Goal: Task Accomplishment & Management: Use online tool/utility

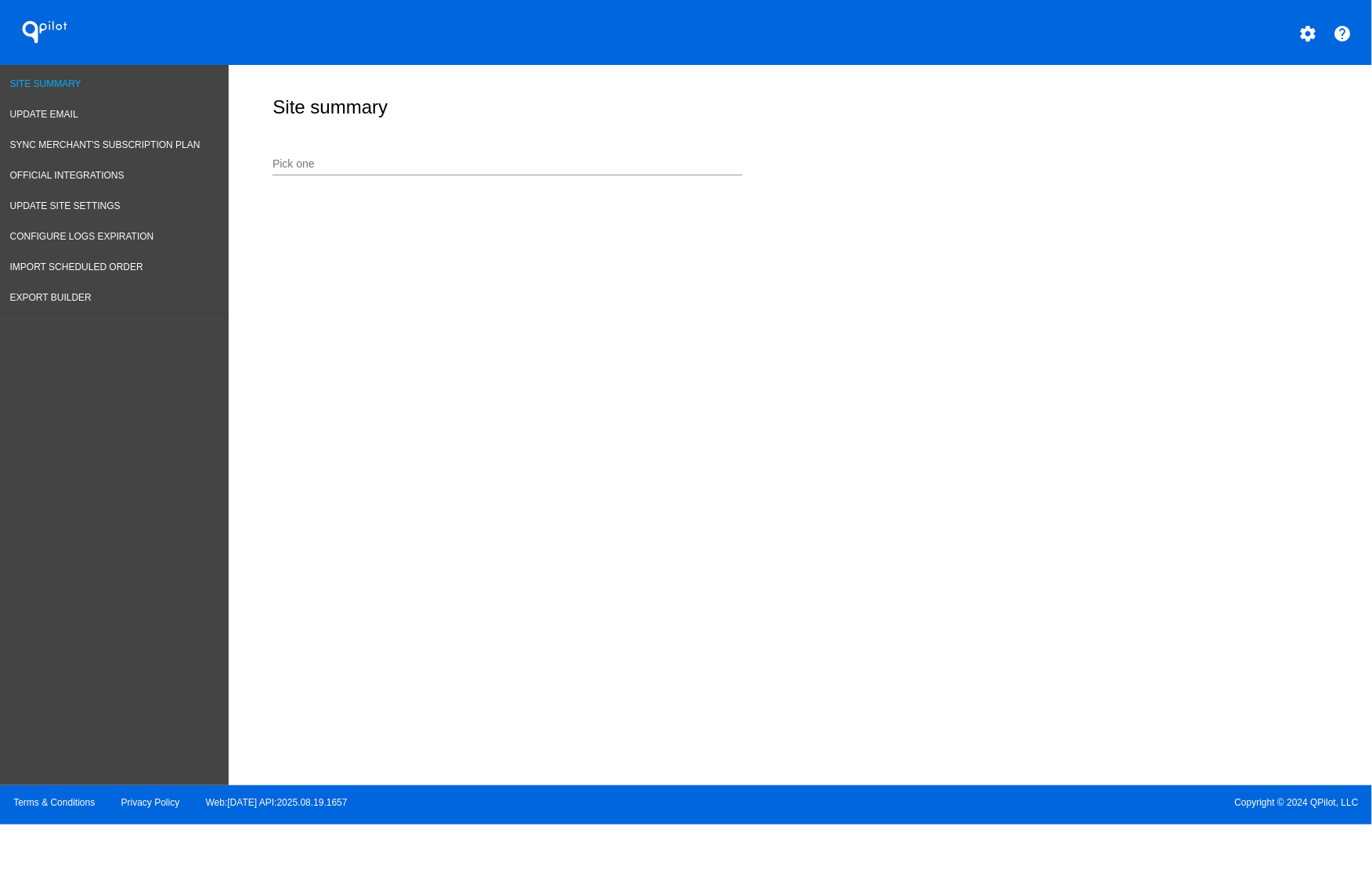
click at [64, 77] on link "Site Summary" at bounding box center [114, 84] width 229 height 31
click at [279, 142] on div "Pick one" at bounding box center [796, 162] width 1056 height 55
click at [288, 162] on input "Pick one" at bounding box center [507, 165] width 469 height 13
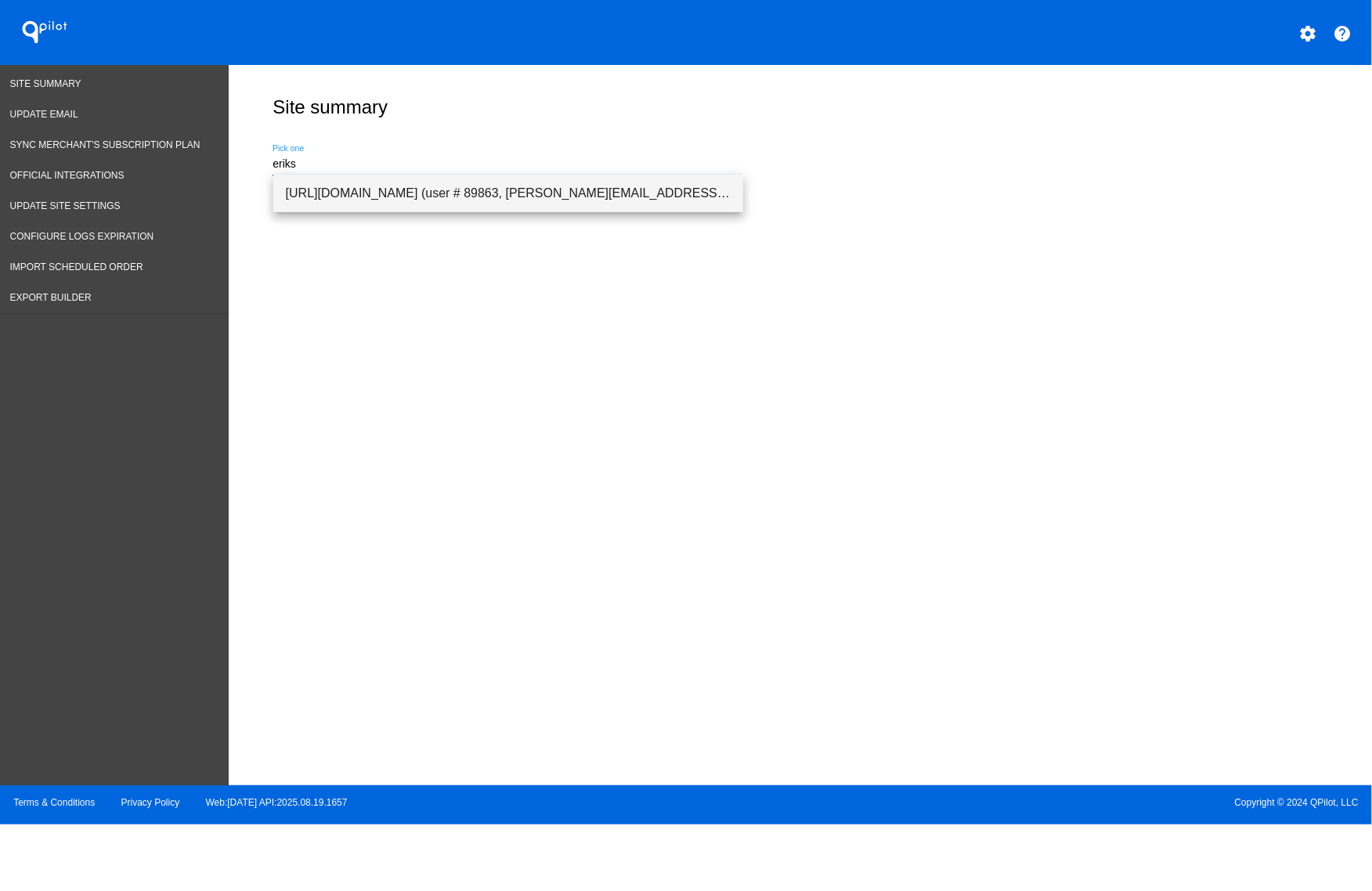
click at [476, 192] on span "[URL][DOMAIN_NAME] (user # 89863, [PERSON_NAME][EMAIL_ADDRESS][DOMAIN_NAME]) - …" at bounding box center [508, 193] width 445 height 37
type input "[URL][DOMAIN_NAME] (user # 89863, [PERSON_NAME][EMAIL_ADDRESS][DOMAIN_NAME]) - …"
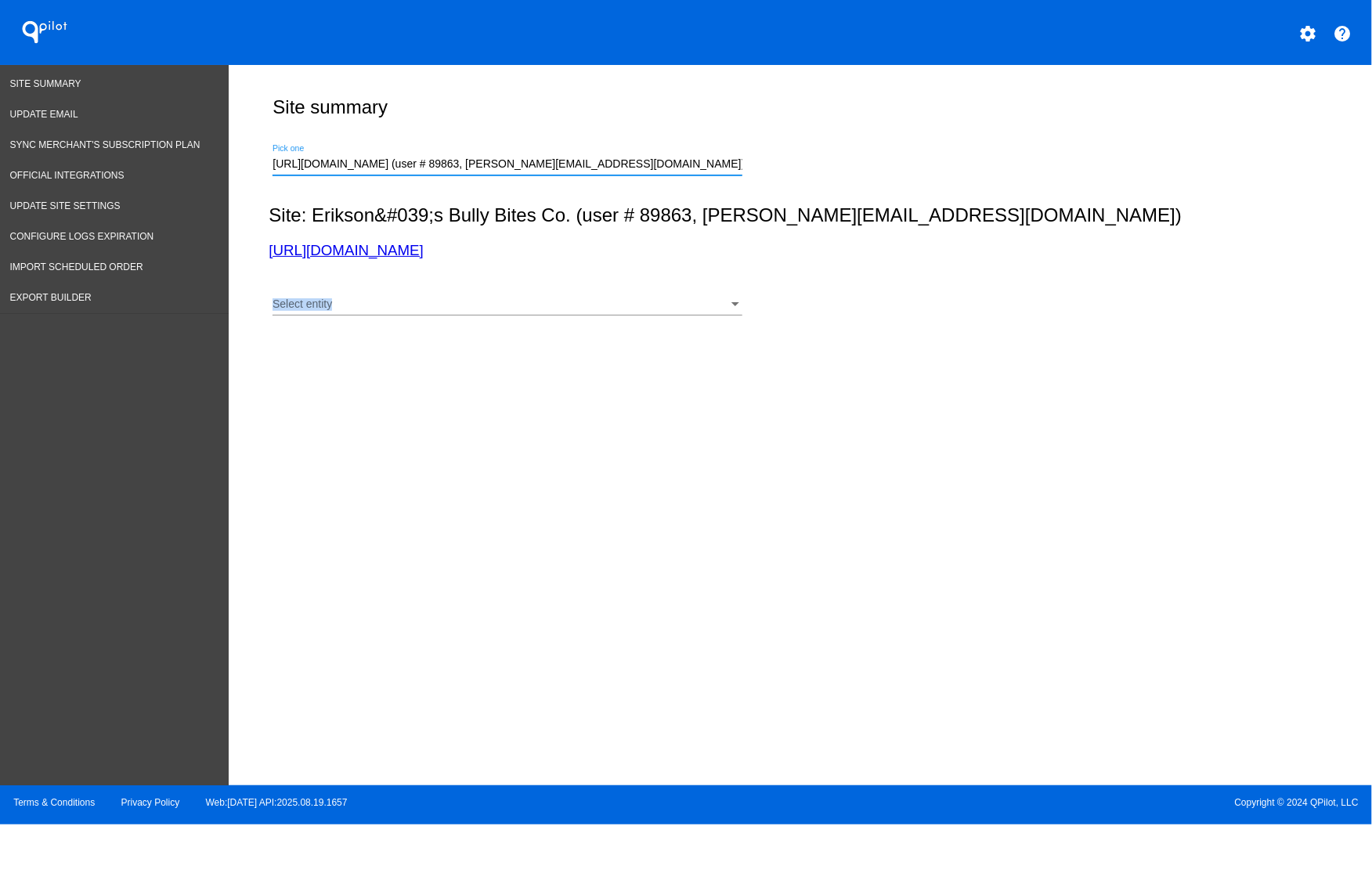
click at [598, 312] on div "Select entity Select entity" at bounding box center [507, 307] width 469 height 44
click at [615, 291] on div "Select entity Select entity" at bounding box center [507, 300] width 469 height 31
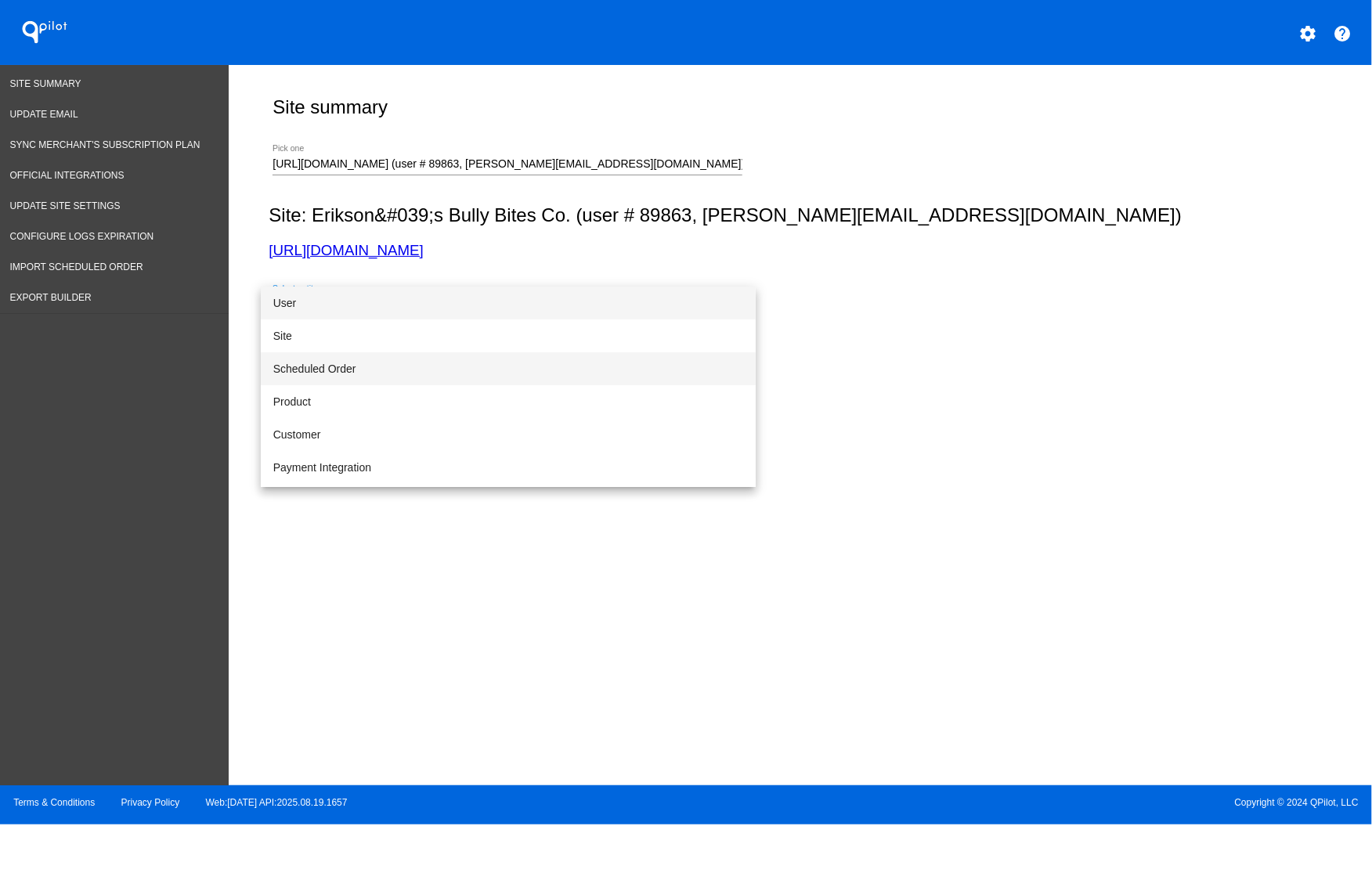
click at [530, 362] on span "Scheduled Order" at bounding box center [507, 369] width 469 height 33
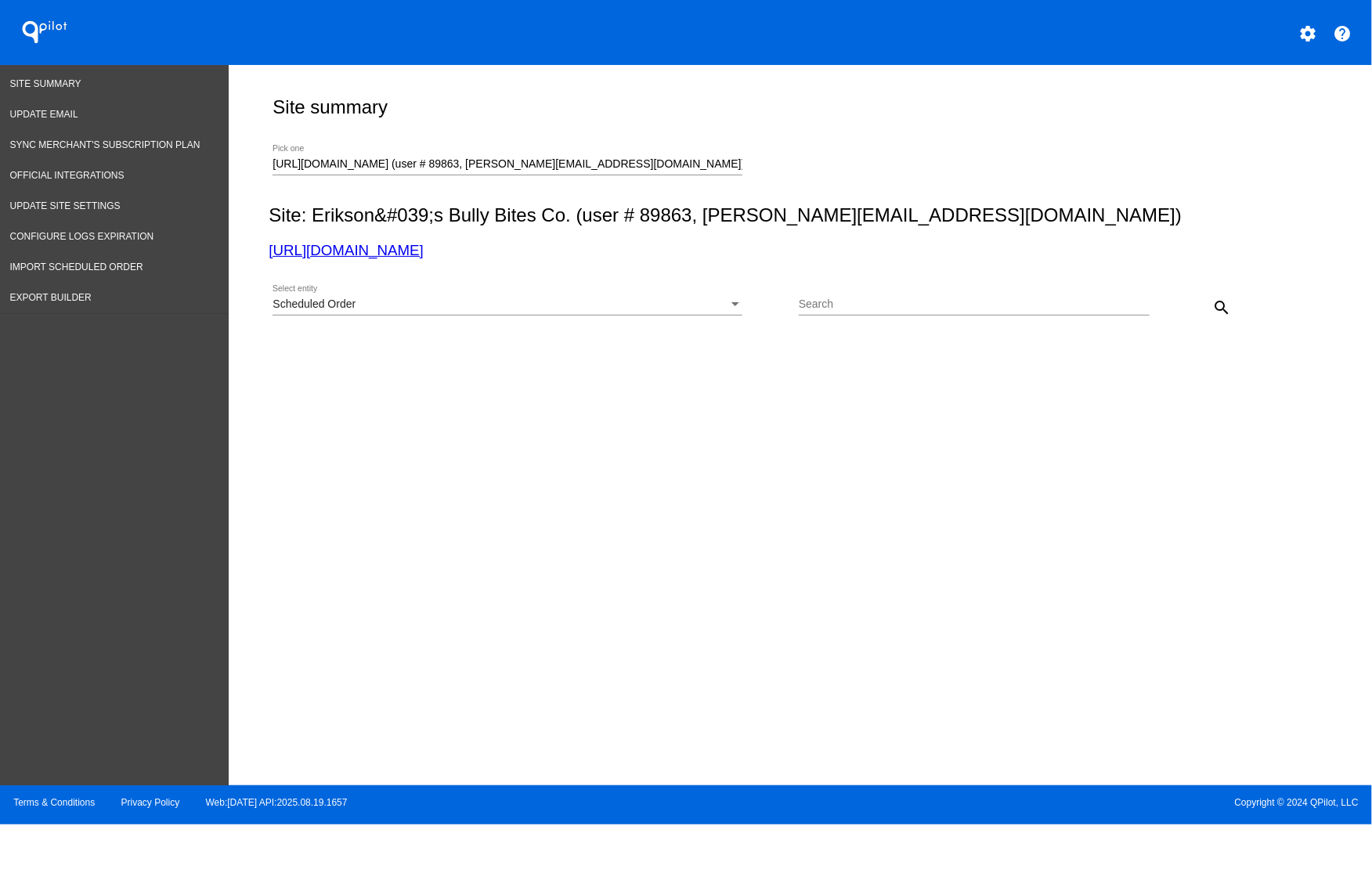
click at [891, 315] on div at bounding box center [974, 315] width 351 height 1
click at [912, 299] on input "Search" at bounding box center [974, 305] width 351 height 13
click at [1157, 320] on div "search" at bounding box center [1193, 307] width 88 height 32
click at [1210, 312] on button "search" at bounding box center [1222, 307] width 32 height 32
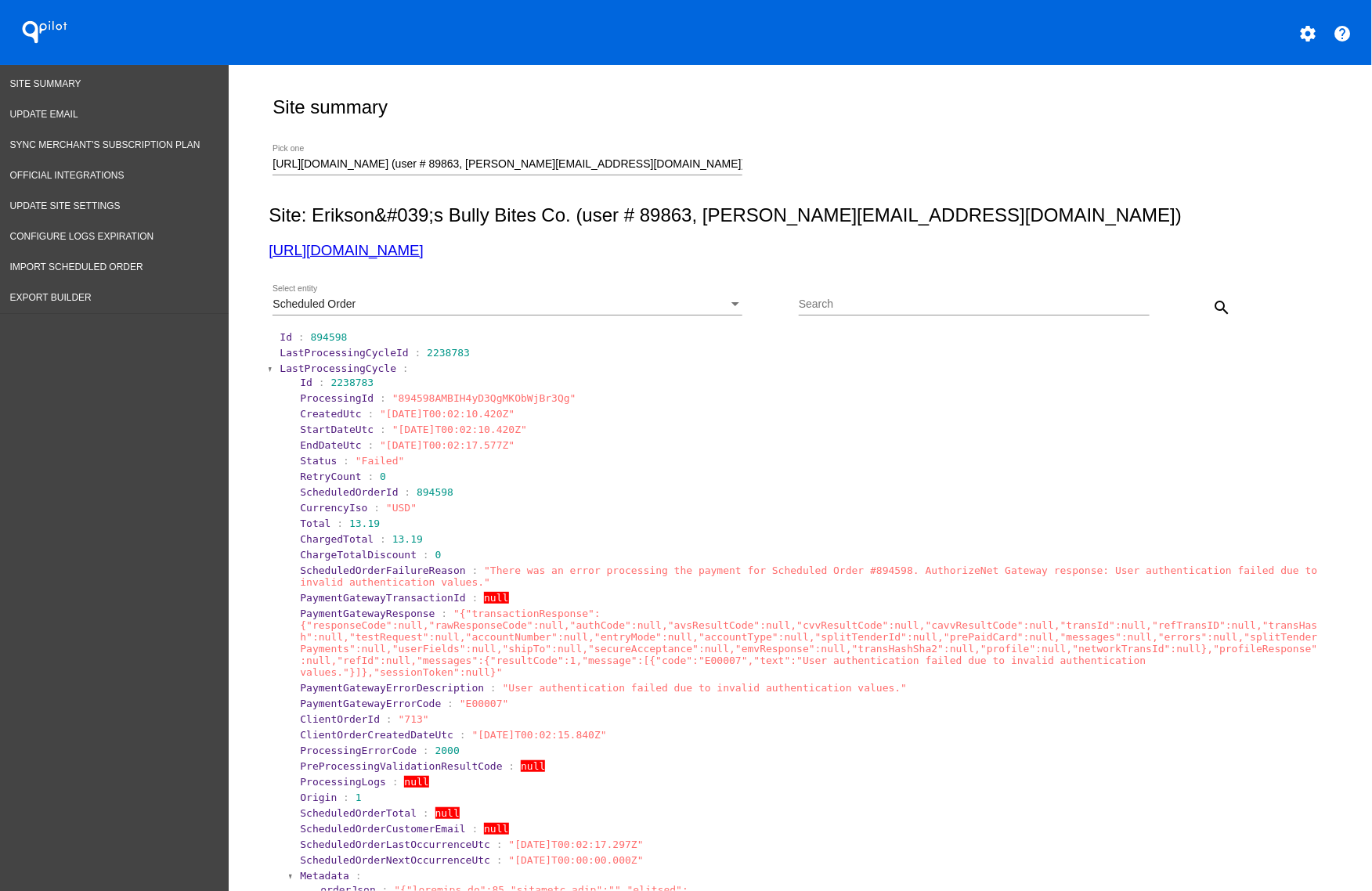
click at [268, 367] on div at bounding box center [271, 370] width 5 height 10
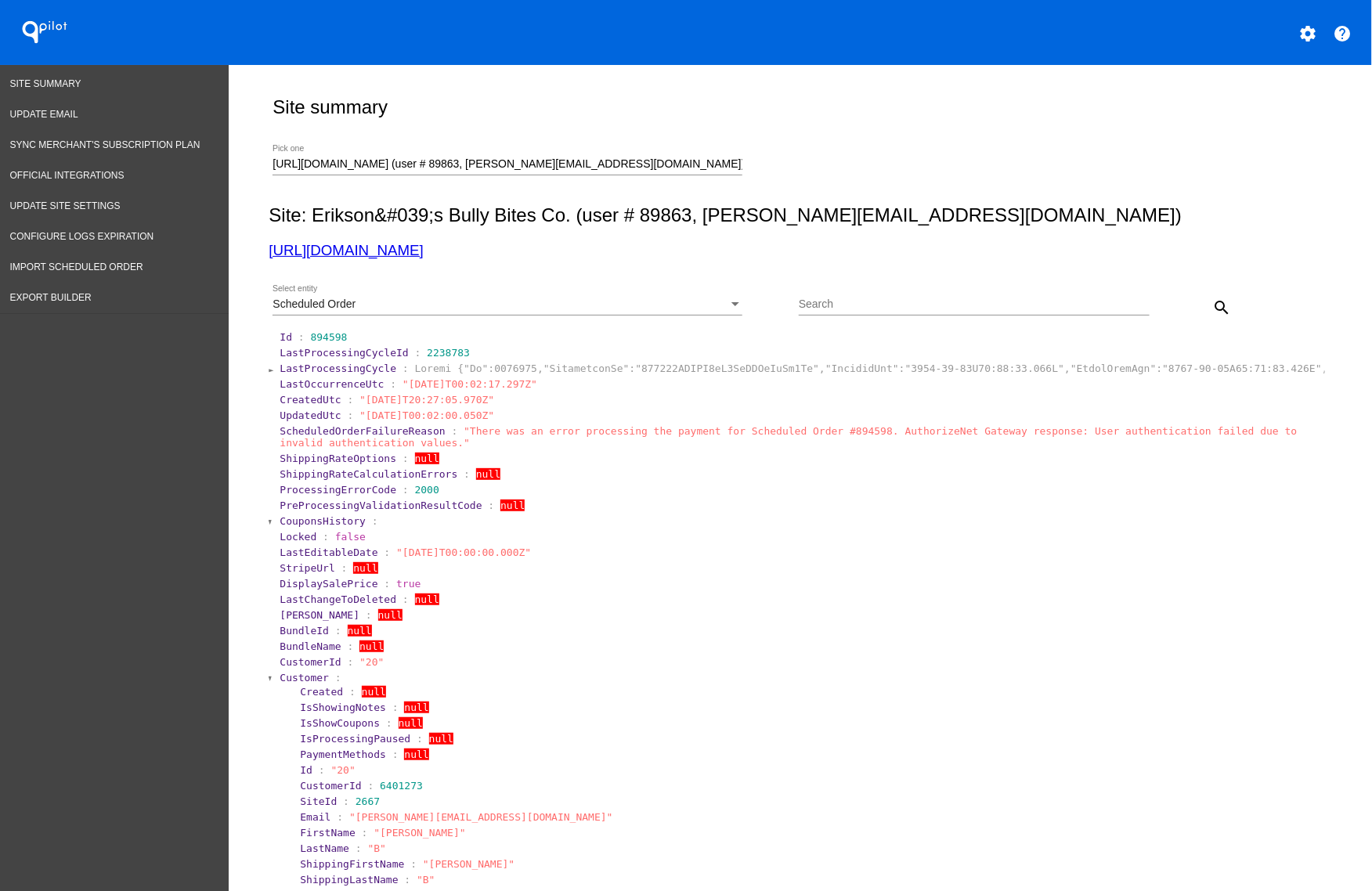
click at [268, 683] on div at bounding box center [271, 680] width 5 height 10
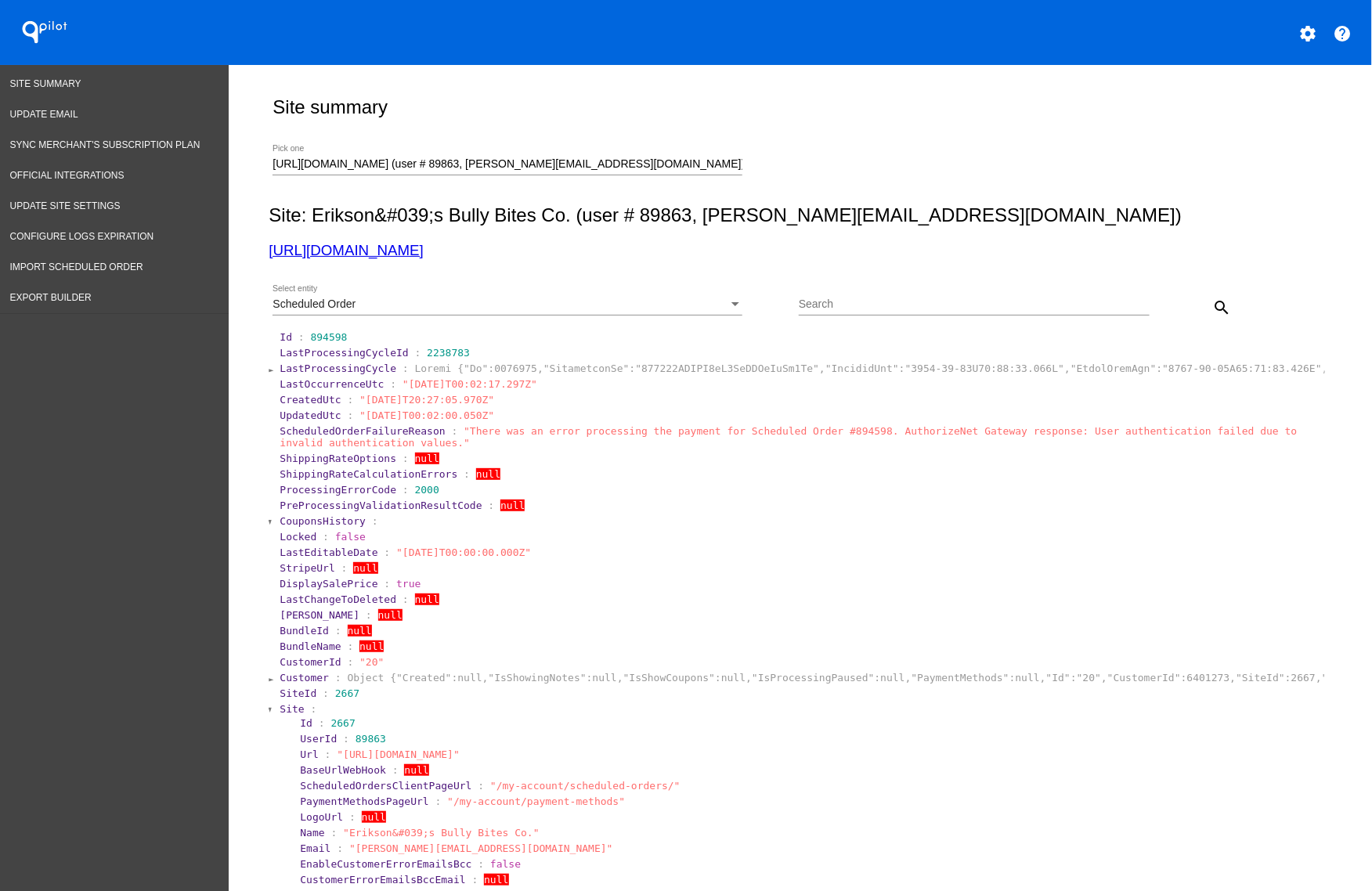
click at [268, 715] on div at bounding box center [271, 710] width 5 height 10
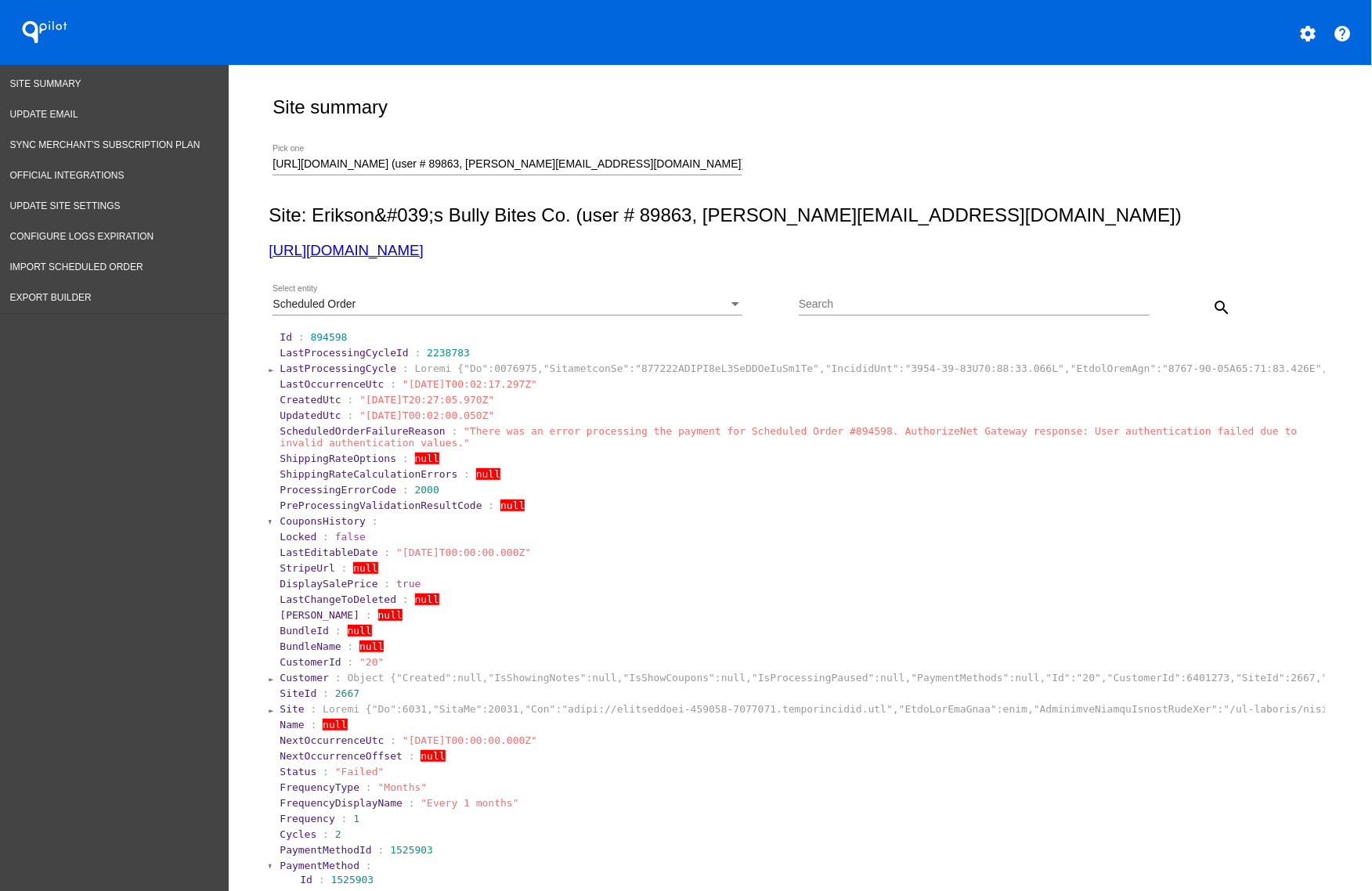
click at [321, 329] on section "Id : 894598" at bounding box center [800, 337] width 1046 height 15
copy span "894598"
click at [906, 310] on input "Search" at bounding box center [974, 305] width 351 height 13
paste input "894598"
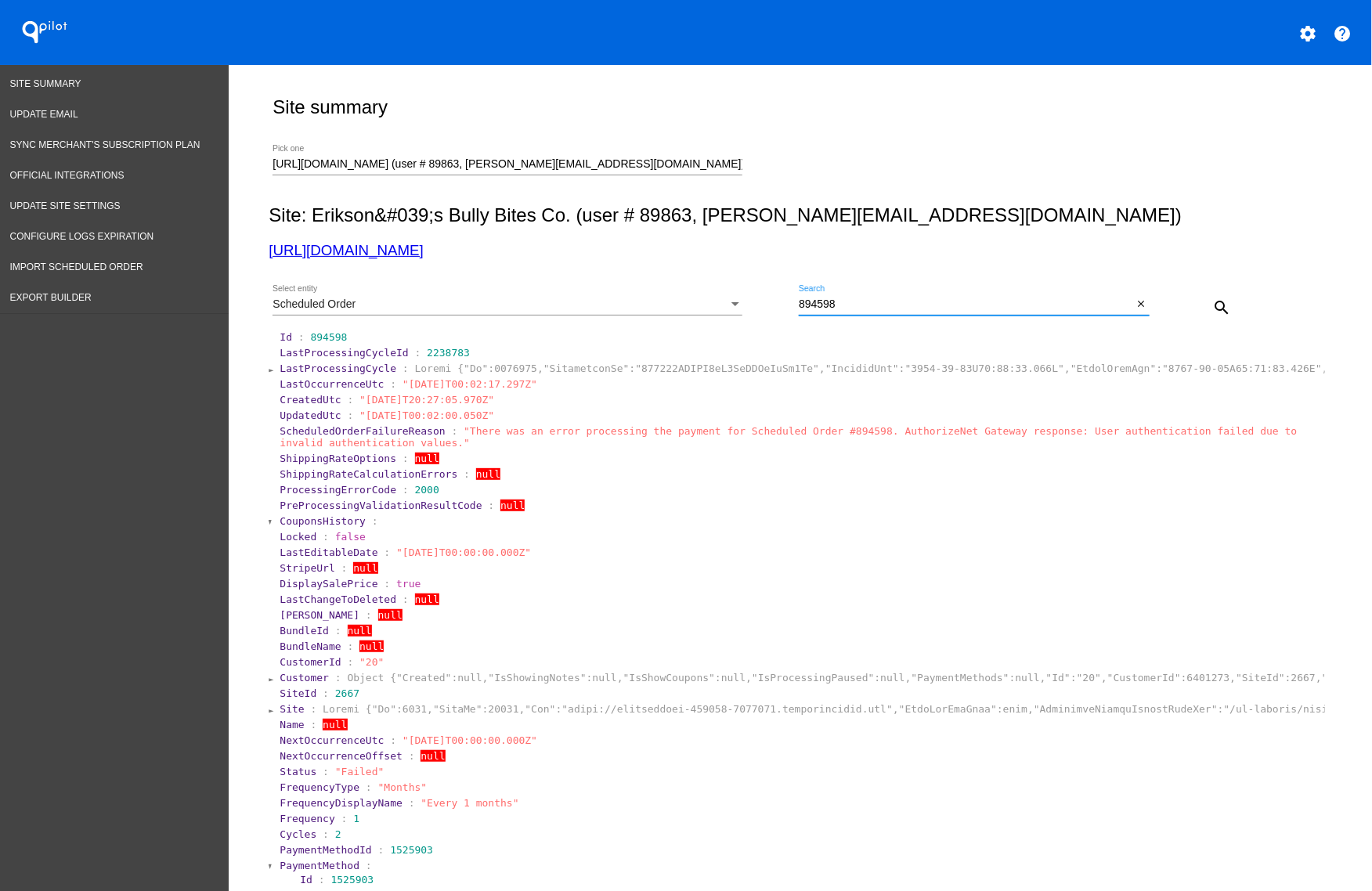
type input "894598"
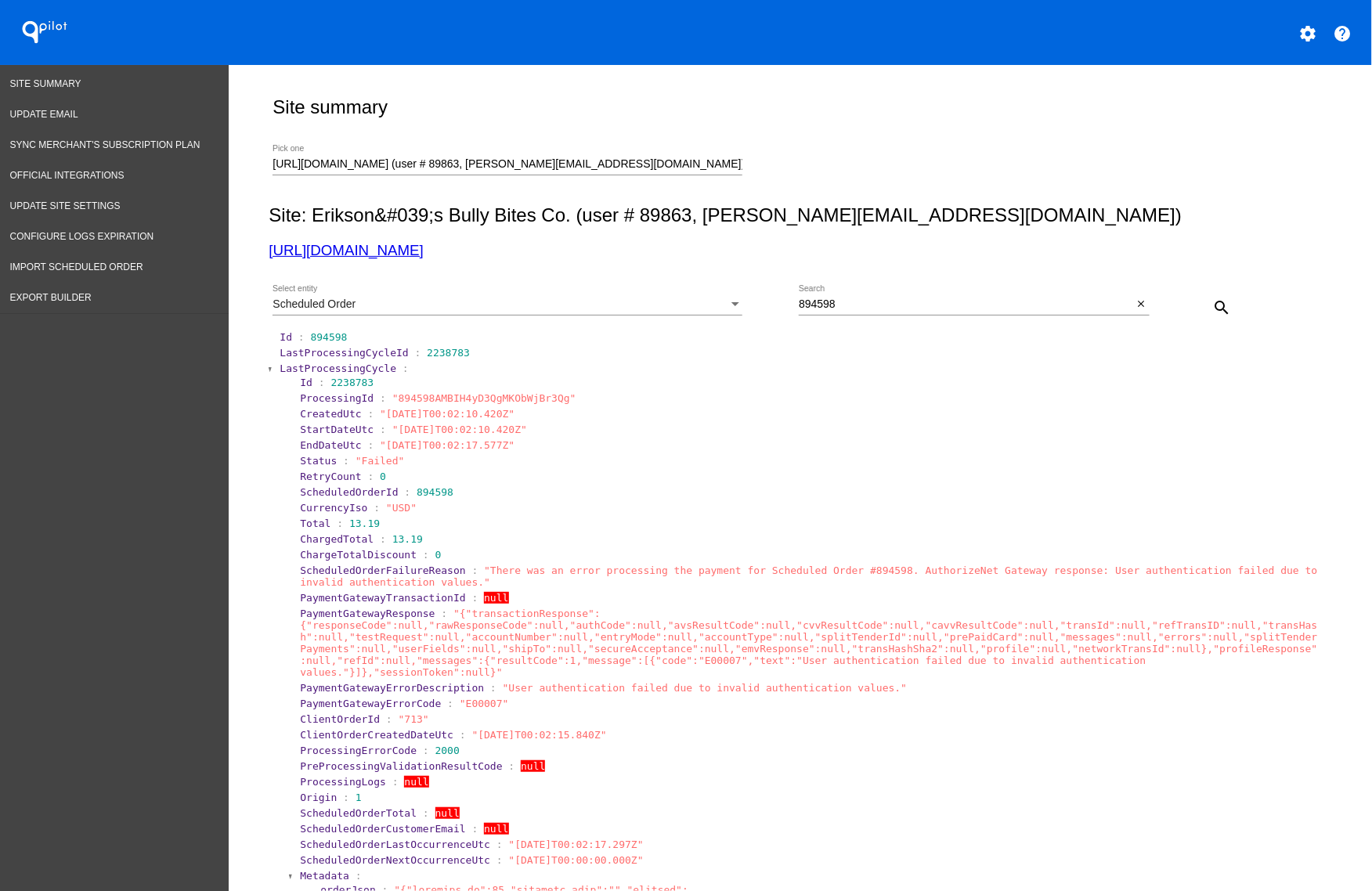
click at [300, 367] on span "LastProcessingCycle" at bounding box center [337, 368] width 116 height 12
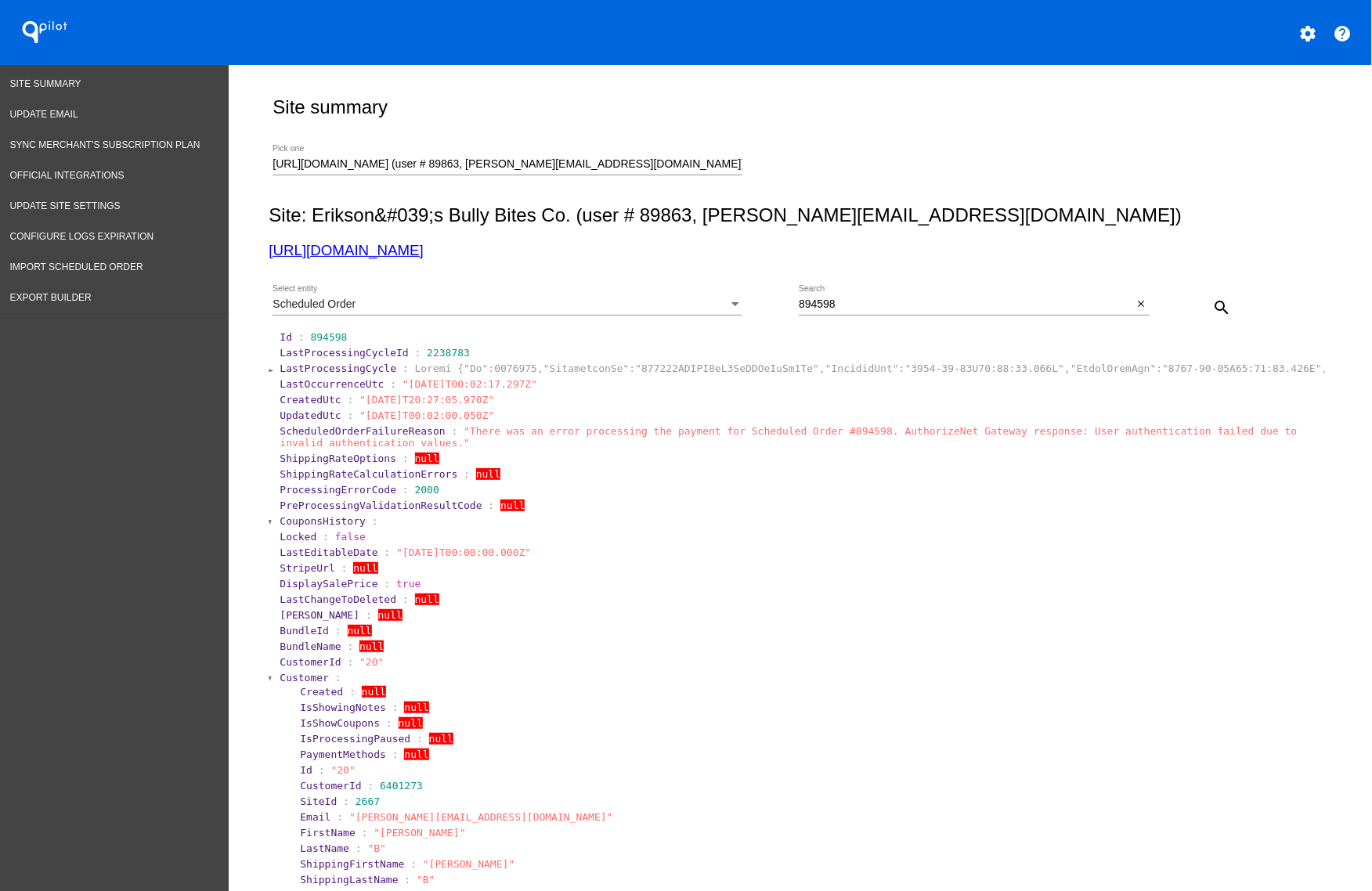
click at [279, 683] on span "Customer" at bounding box center [304, 678] width 49 height 12
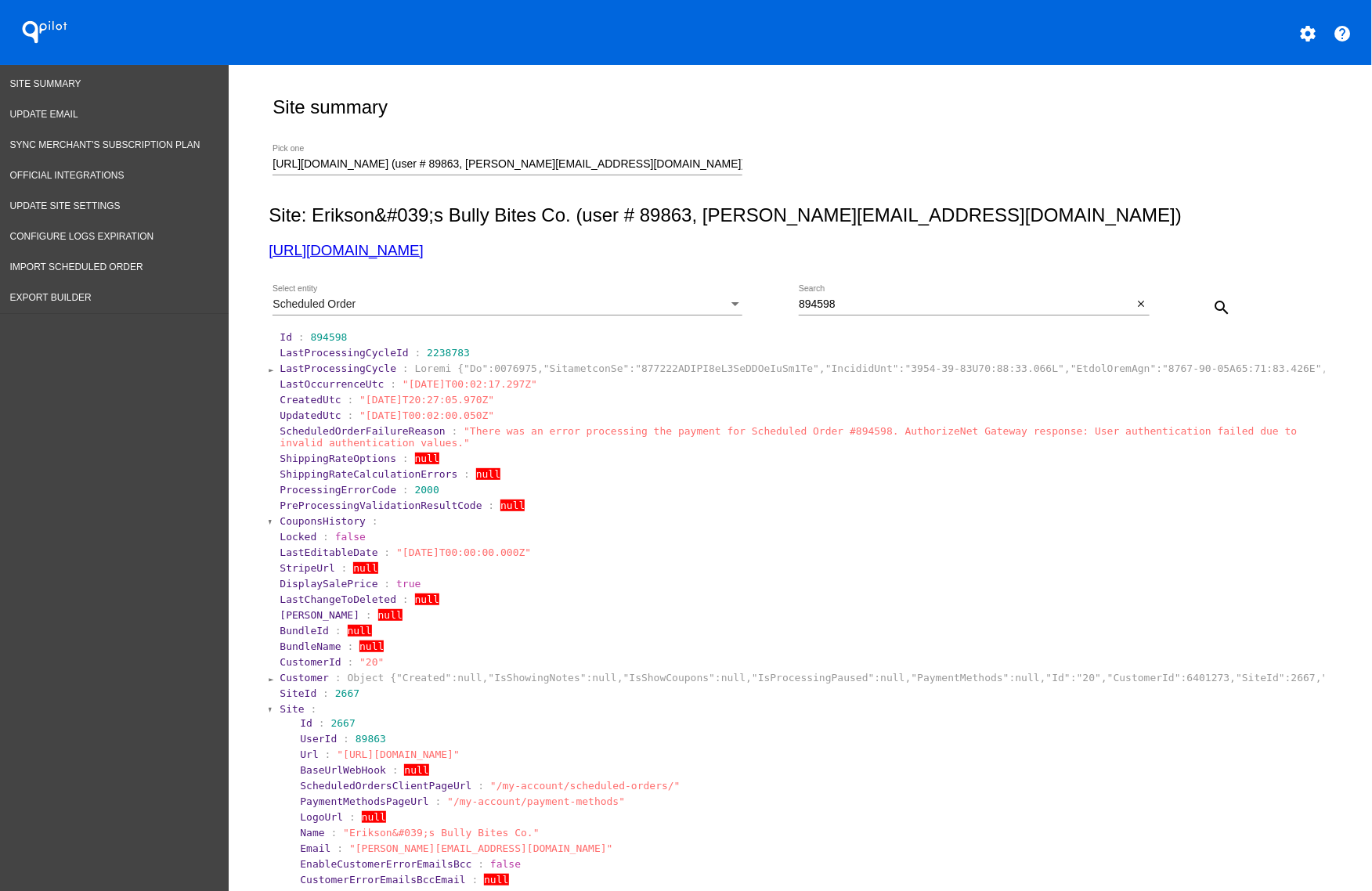
click at [279, 715] on span "Site" at bounding box center [291, 709] width 25 height 12
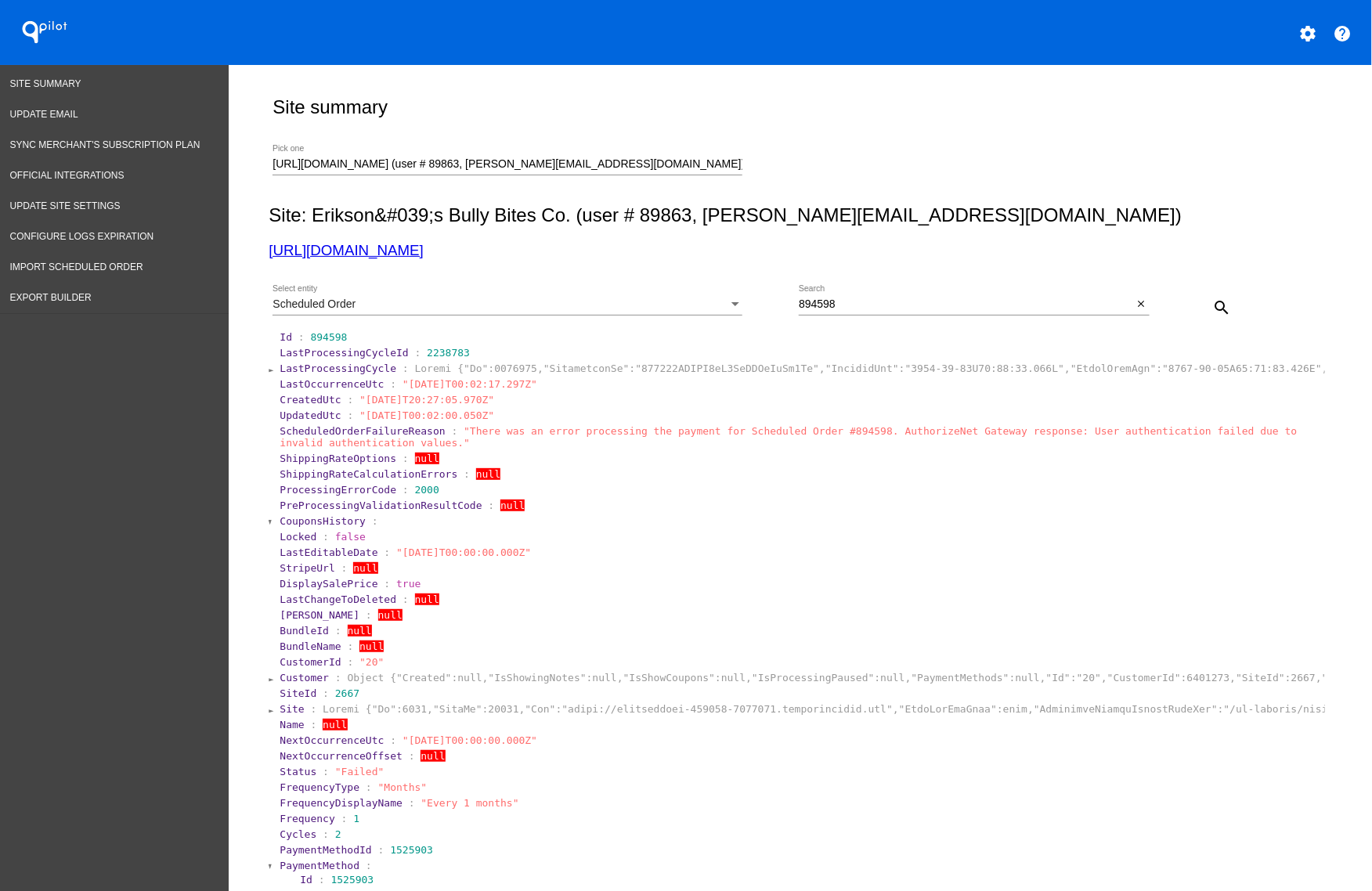
click at [1298, 40] on mat-icon "settings" at bounding box center [1308, 34] width 19 height 19
click at [626, 119] on div at bounding box center [686, 445] width 1372 height 891
click at [83, 202] on span "Update Site Settings" at bounding box center [65, 206] width 110 height 11
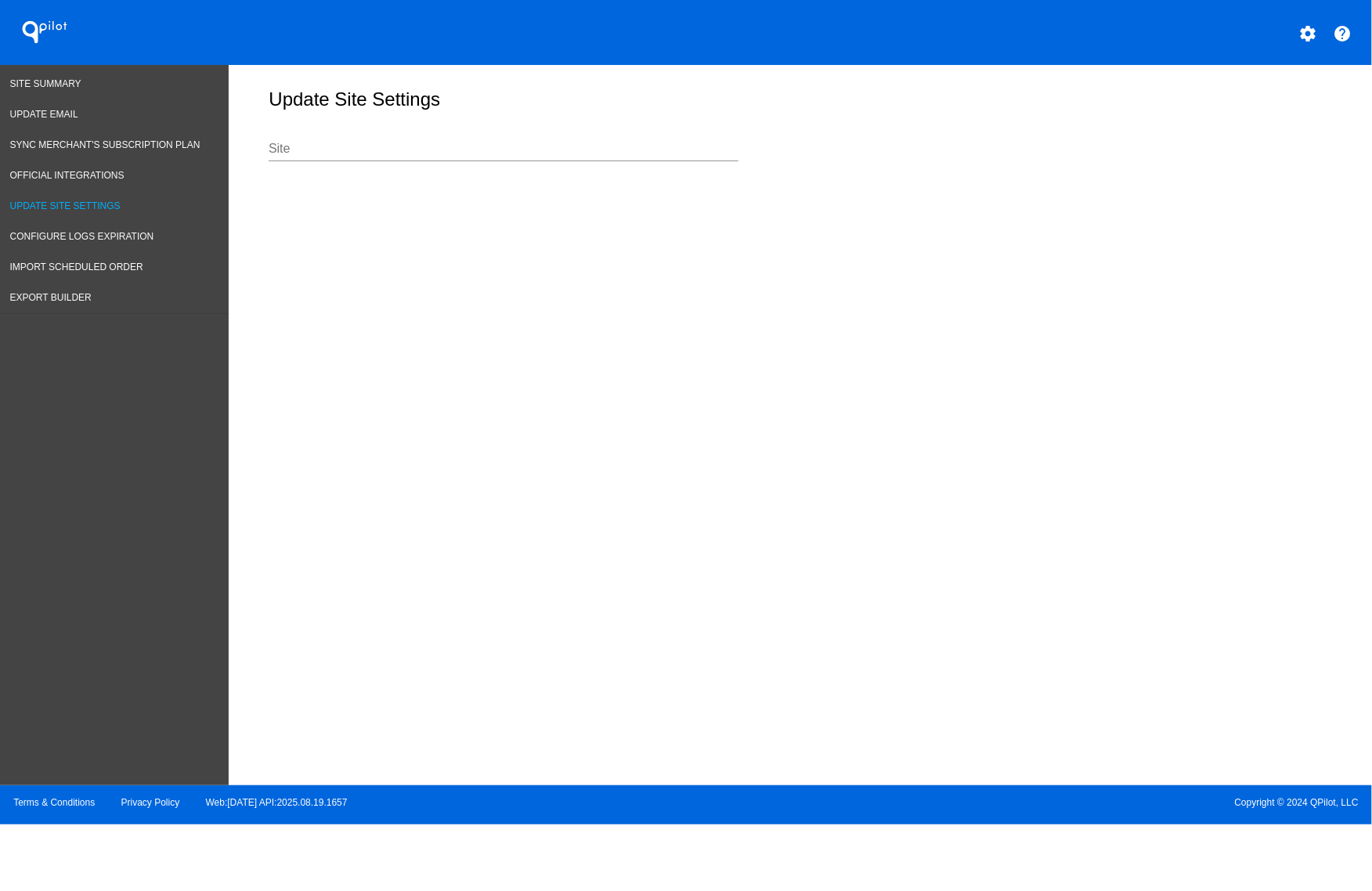
click at [541, 153] on input "Site" at bounding box center [503, 149] width 469 height 14
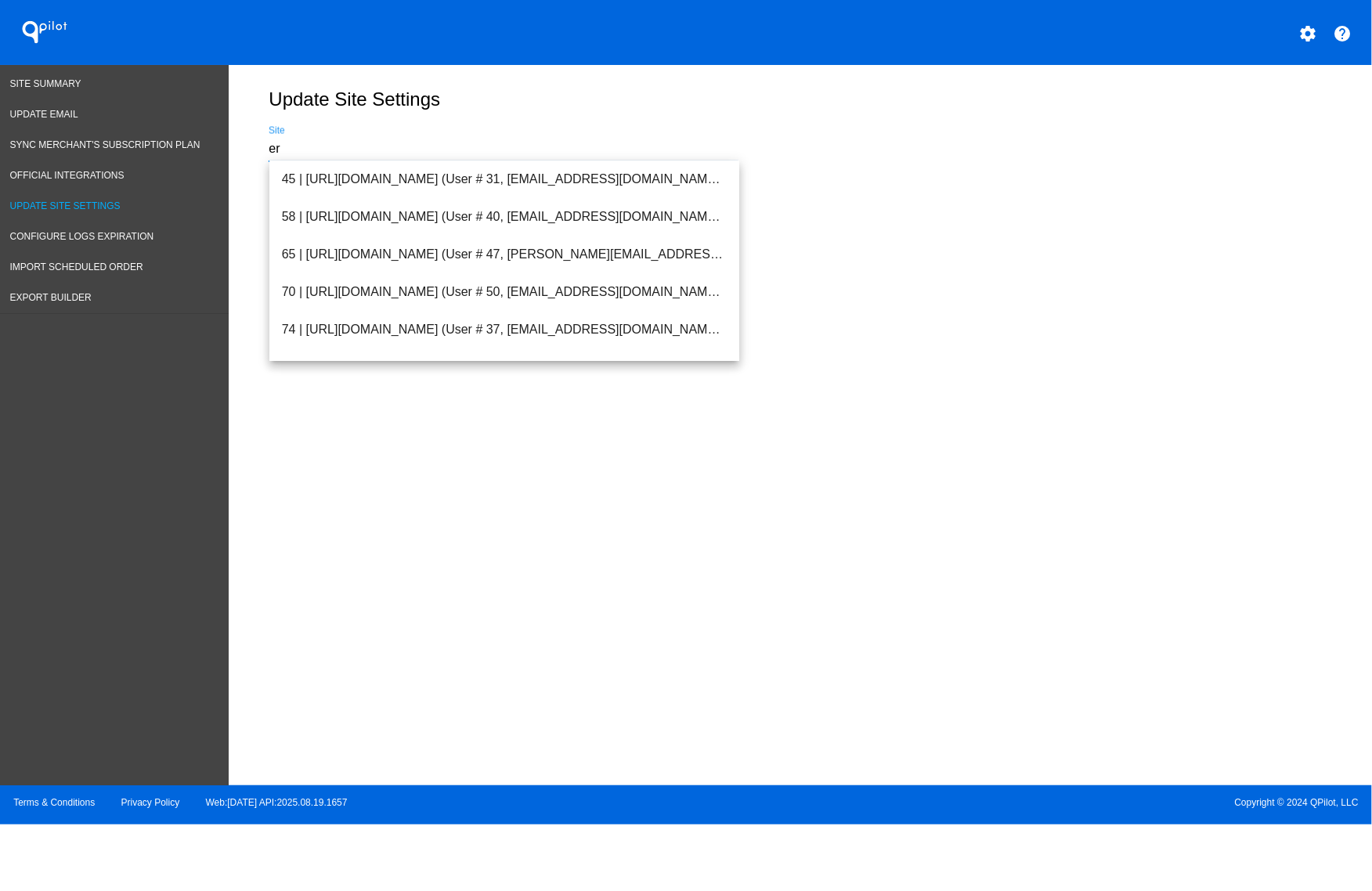
type input "e"
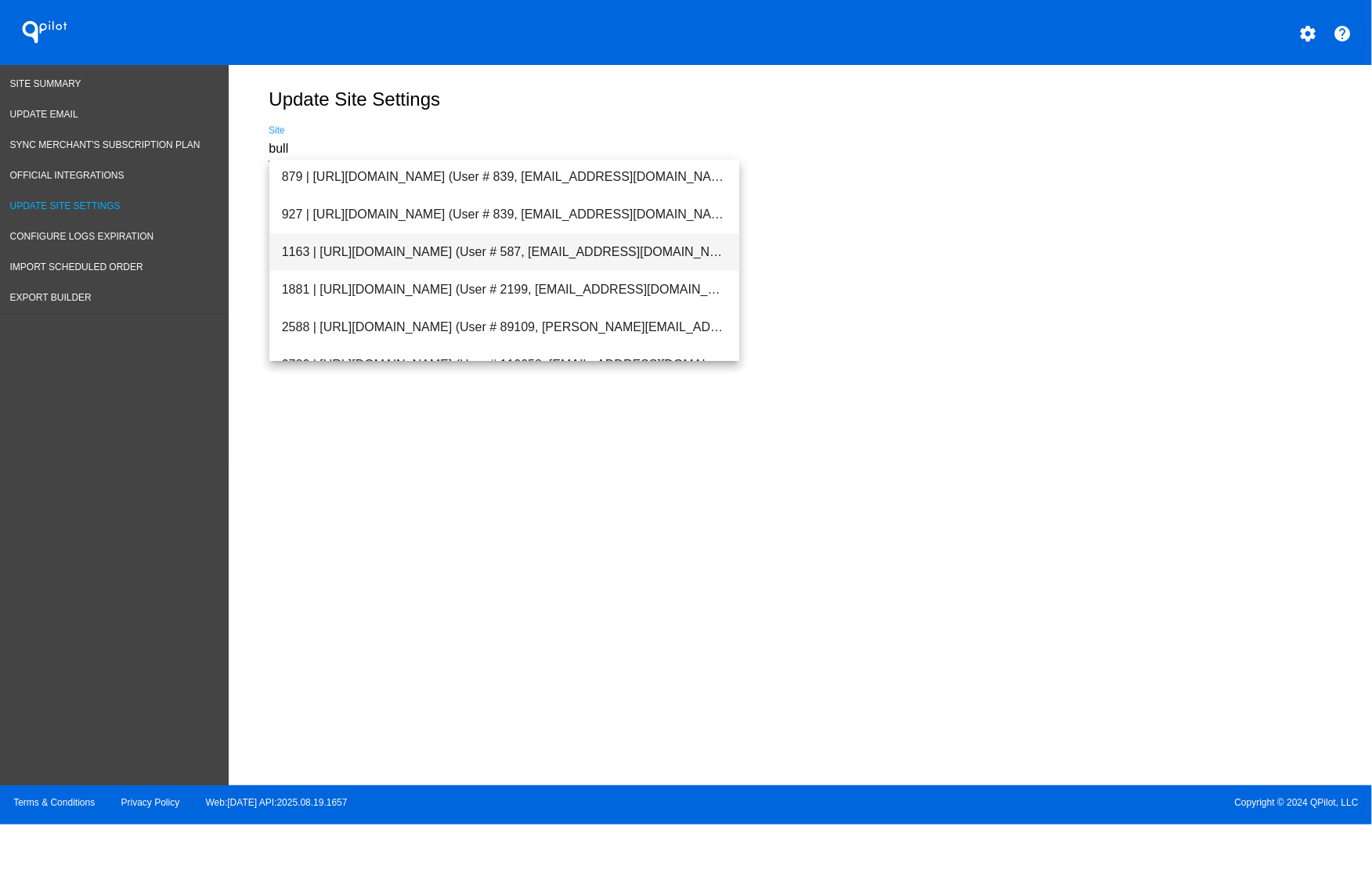
scroll to position [61, 0]
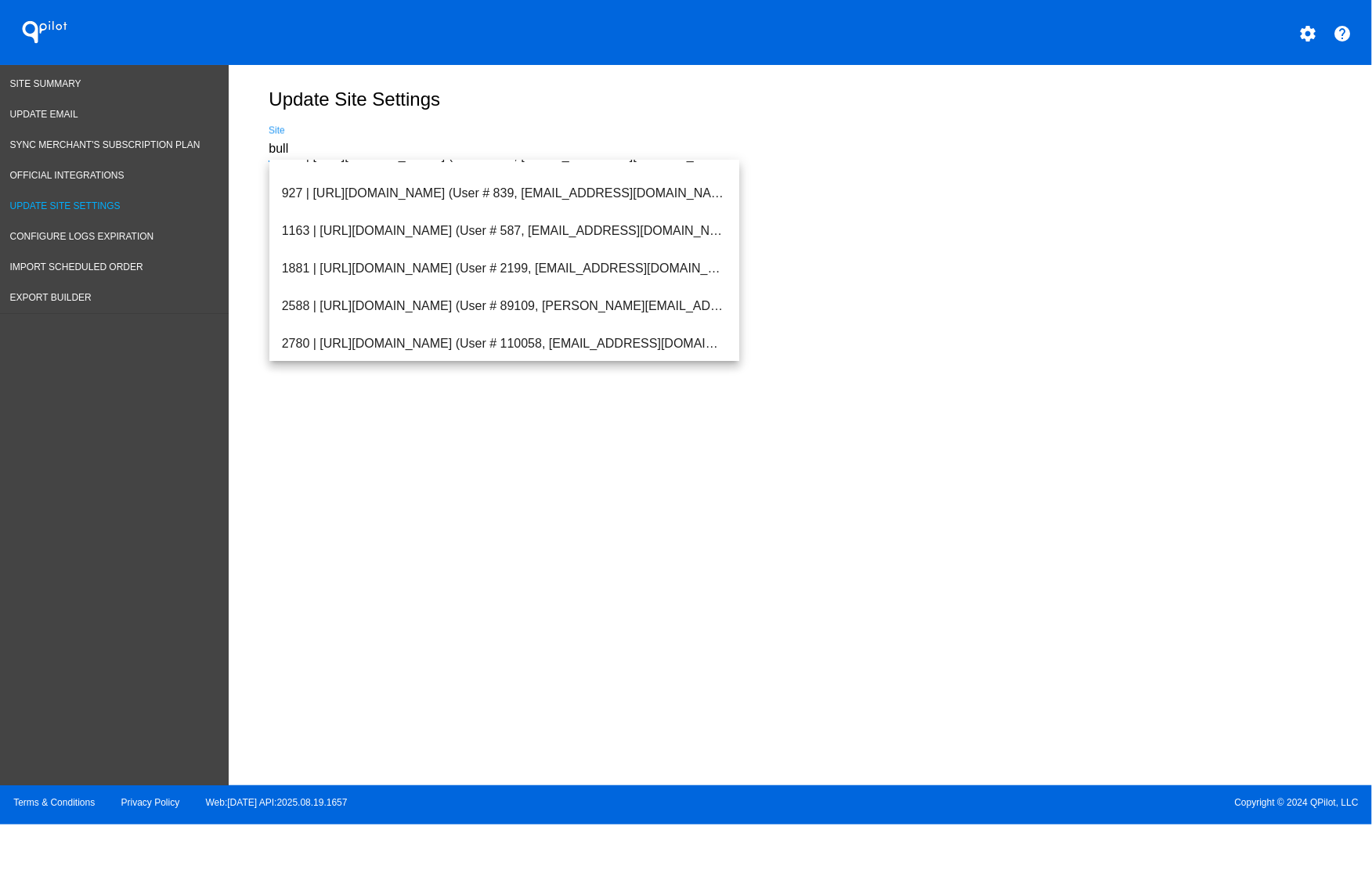
type input "bull"
click at [1047, 162] on div "Update Site Settings bull Site" at bounding box center [796, 145] width 1056 height 113
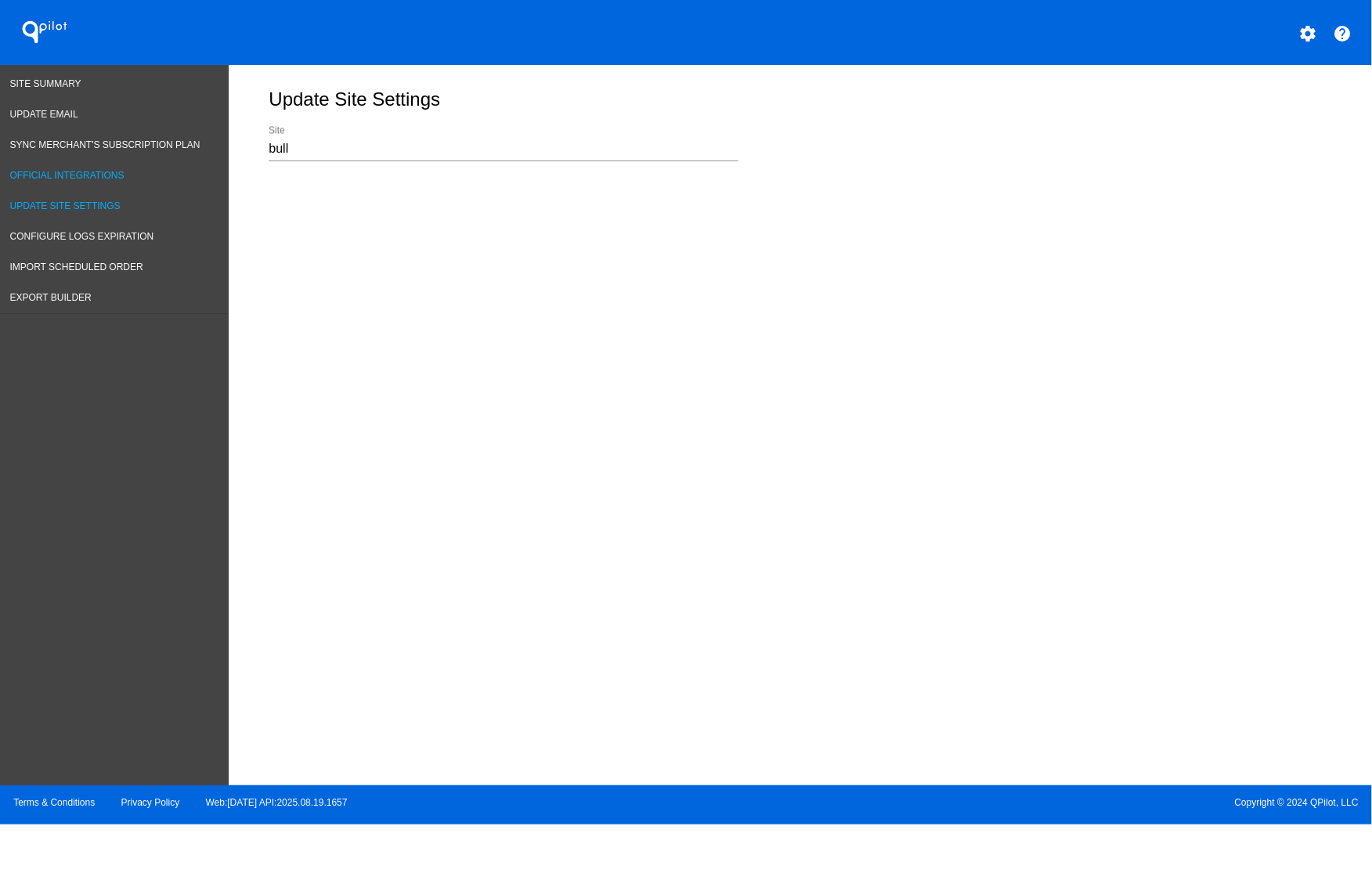
click at [94, 181] on link "Official Integrations" at bounding box center [114, 176] width 229 height 31
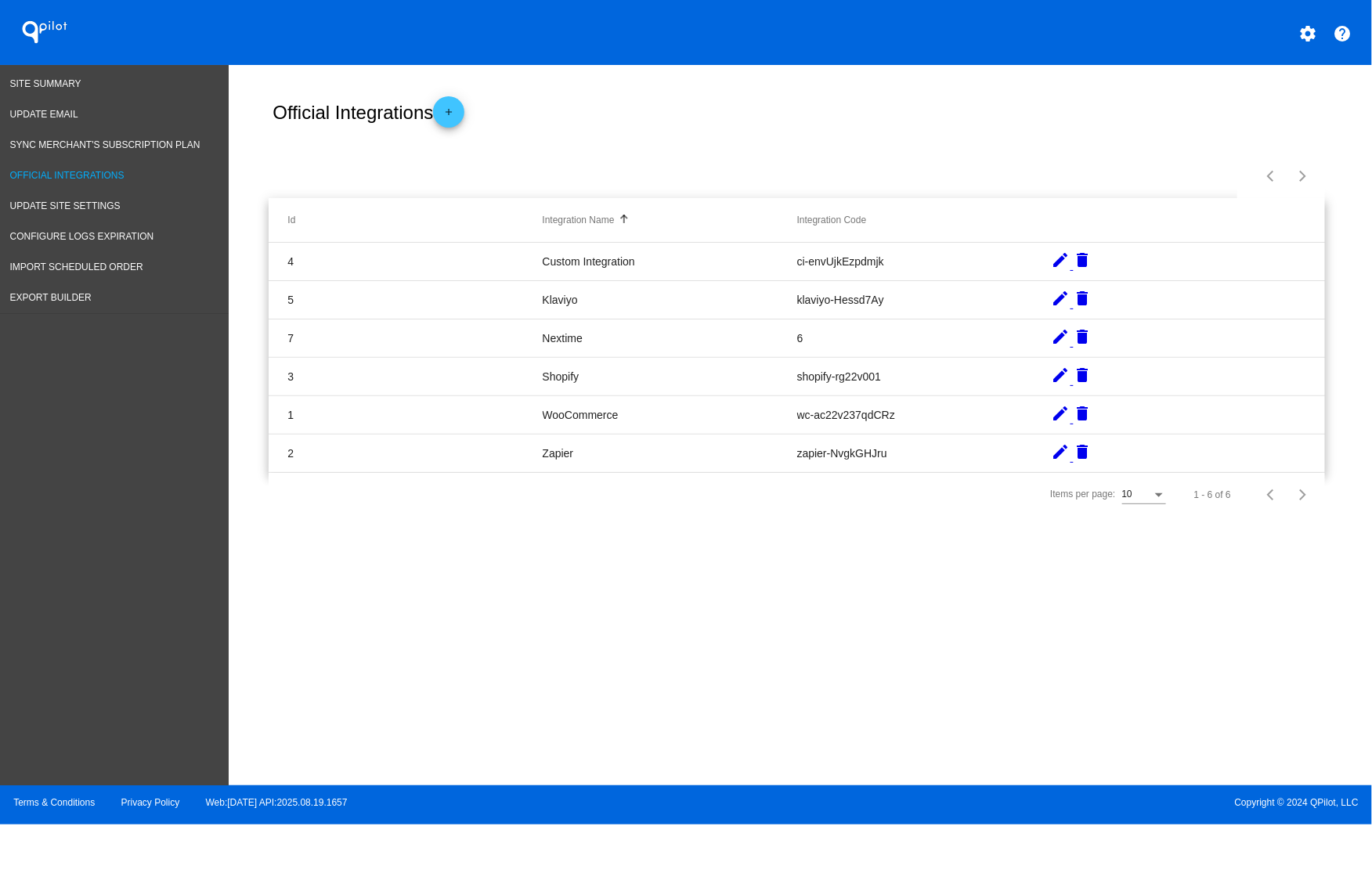
click at [108, 143] on span "Sync Merchant's Subscription Plan" at bounding box center [105, 145] width 190 height 11
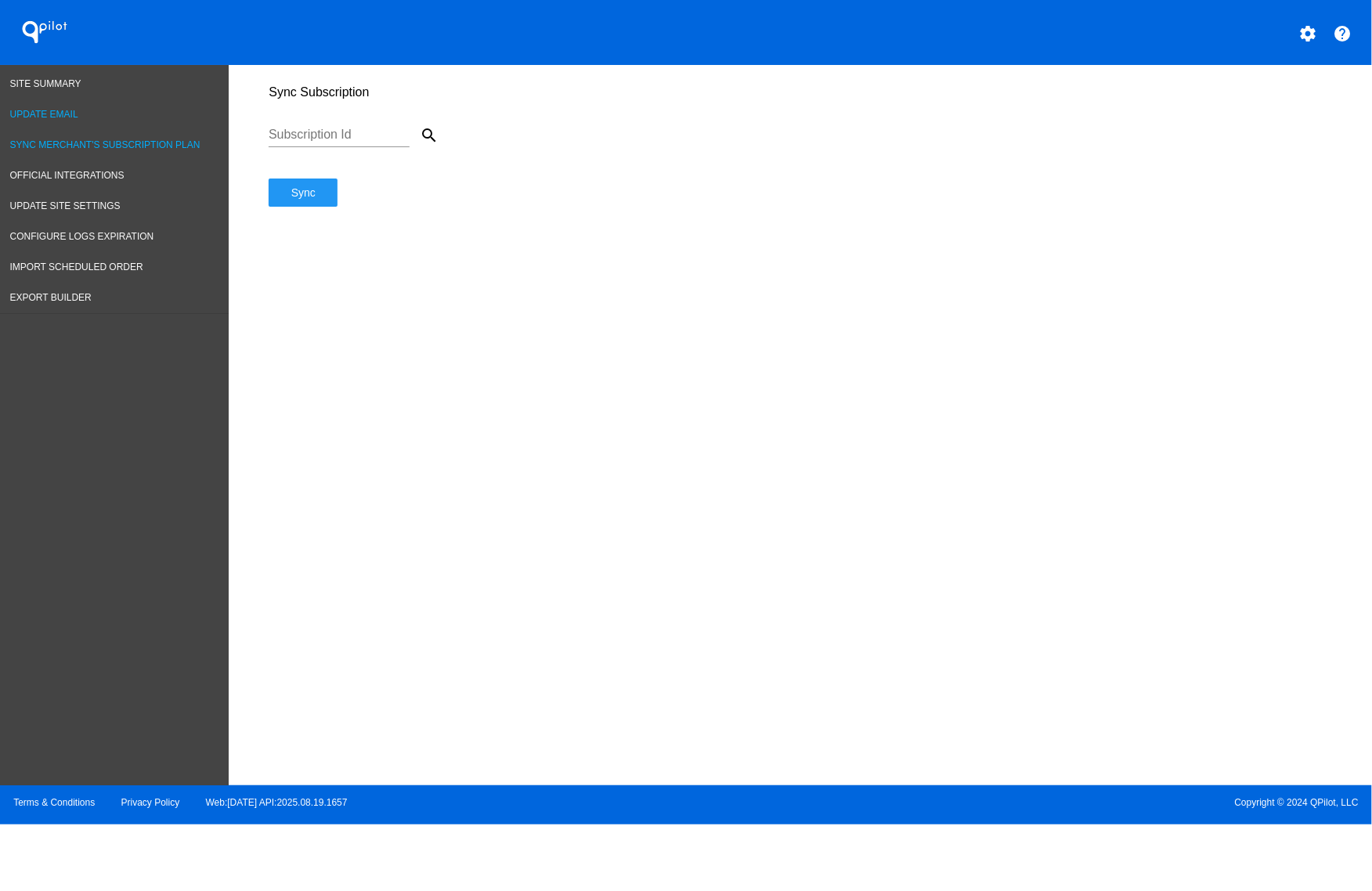
click at [73, 112] on span "Update Email" at bounding box center [44, 114] width 68 height 11
click at [55, 78] on span "Site Summary" at bounding box center [46, 84] width 71 height 11
